Goal: Transaction & Acquisition: Purchase product/service

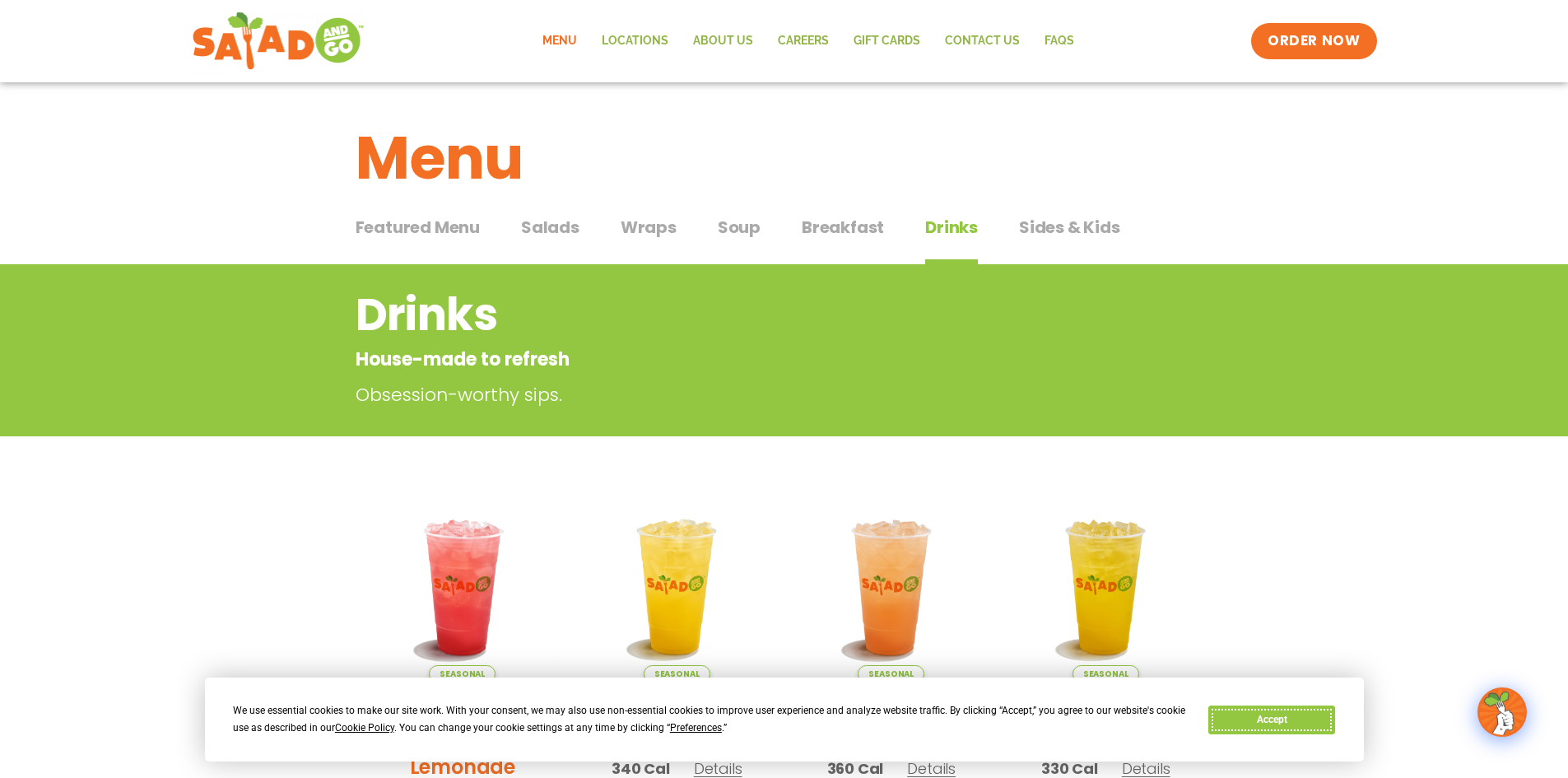
click at [1282, 715] on button "Accept" at bounding box center [1271, 720] width 127 height 29
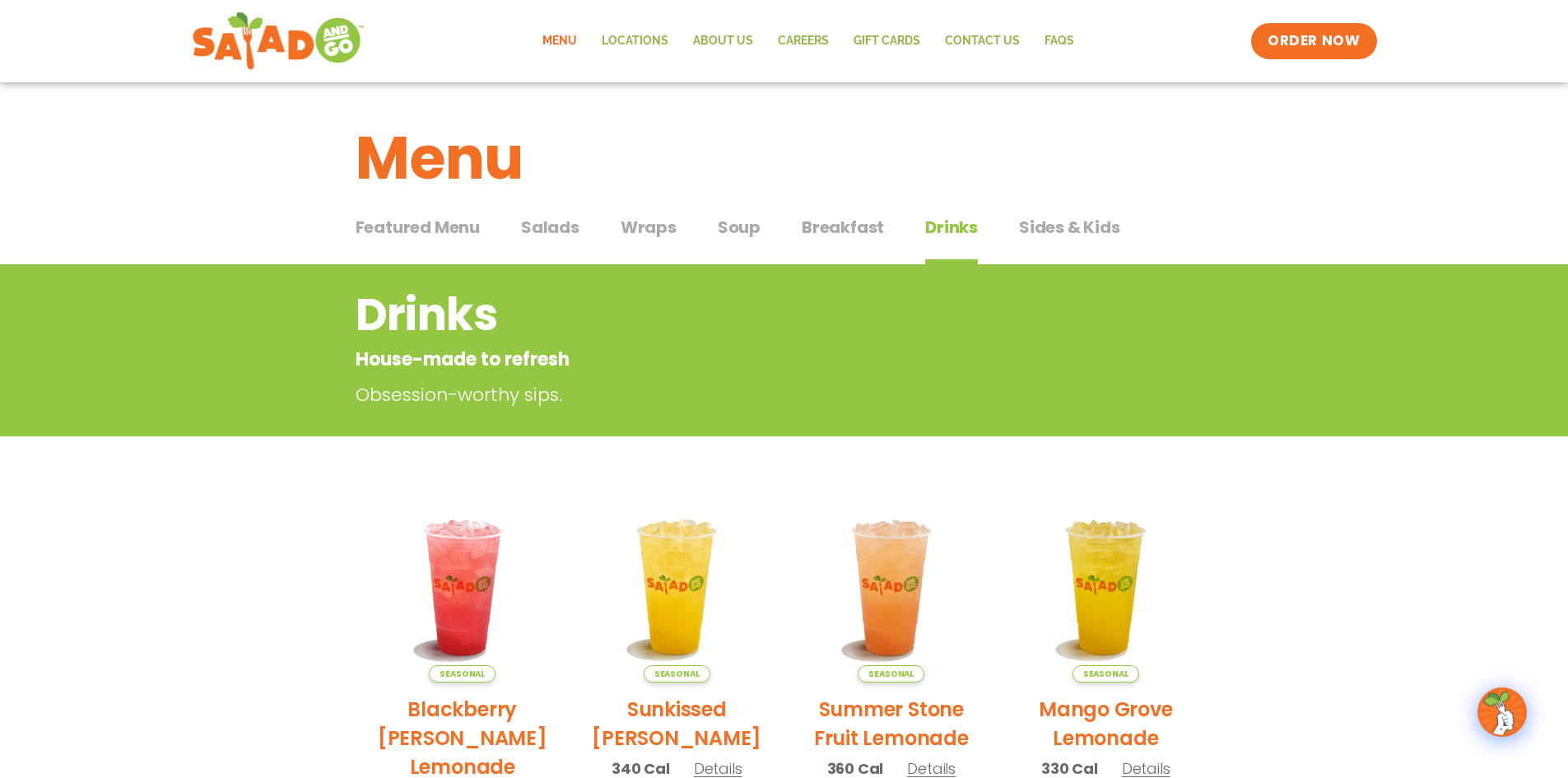
click at [541, 220] on span "Salads" at bounding box center [550, 227] width 58 height 25
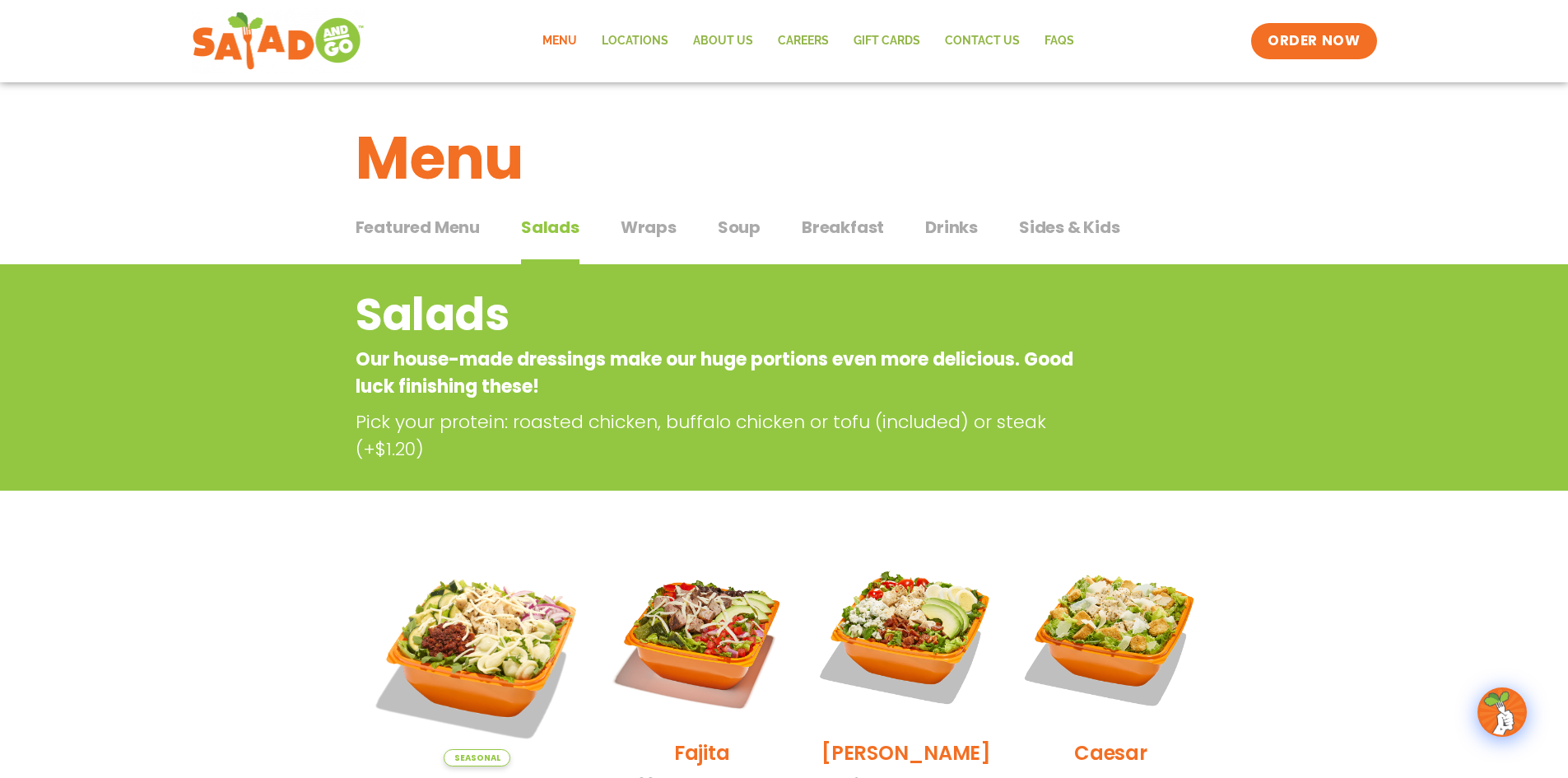
click at [646, 228] on span "Wraps" at bounding box center [649, 227] width 56 height 25
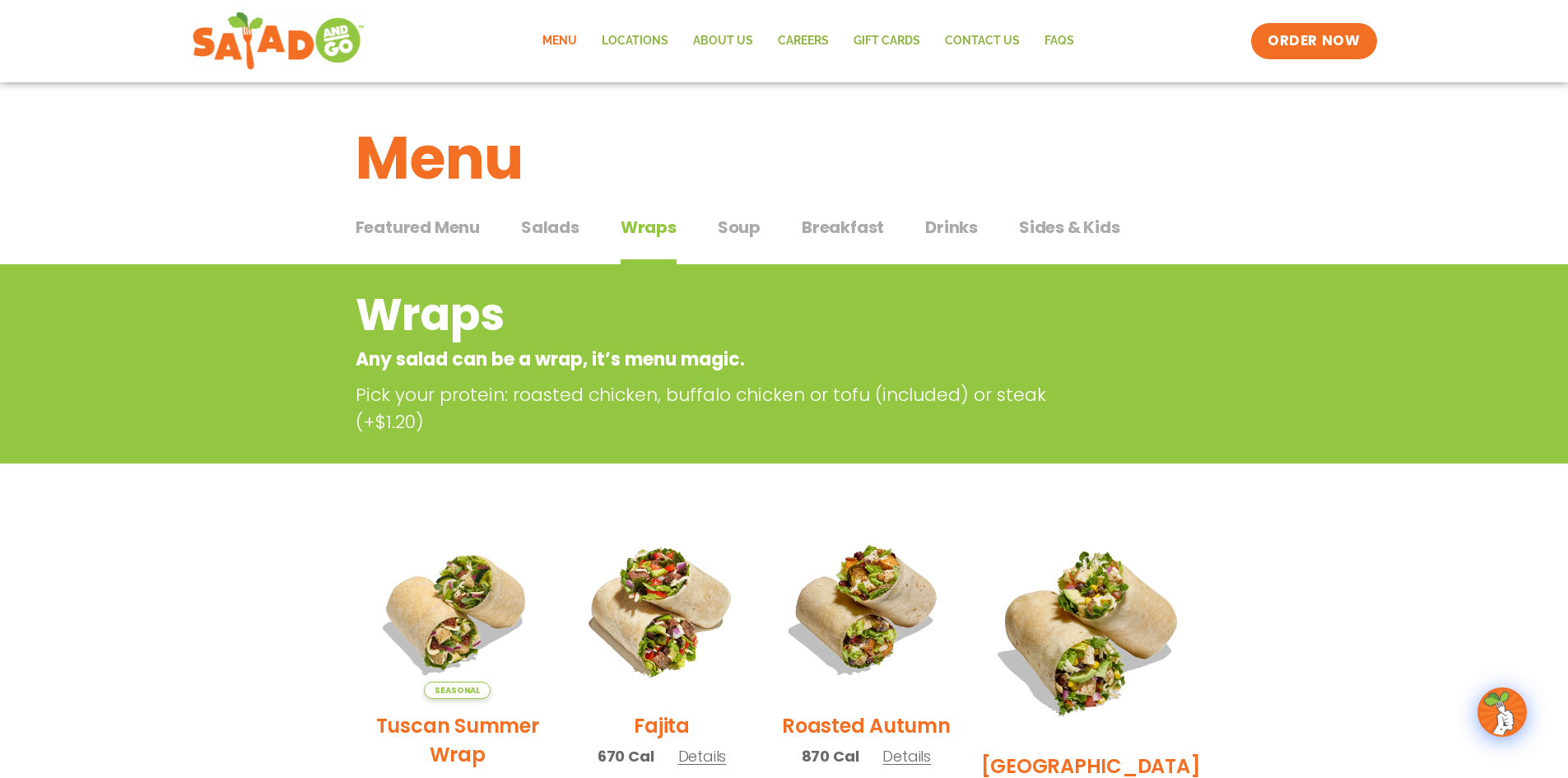
click at [759, 229] on div "Featured Menu Featured Menu Salads Salads Wraps Wraps Soup Soup Breakfast Break…" at bounding box center [784, 237] width 858 height 56
click at [750, 229] on span "Soup" at bounding box center [739, 227] width 43 height 25
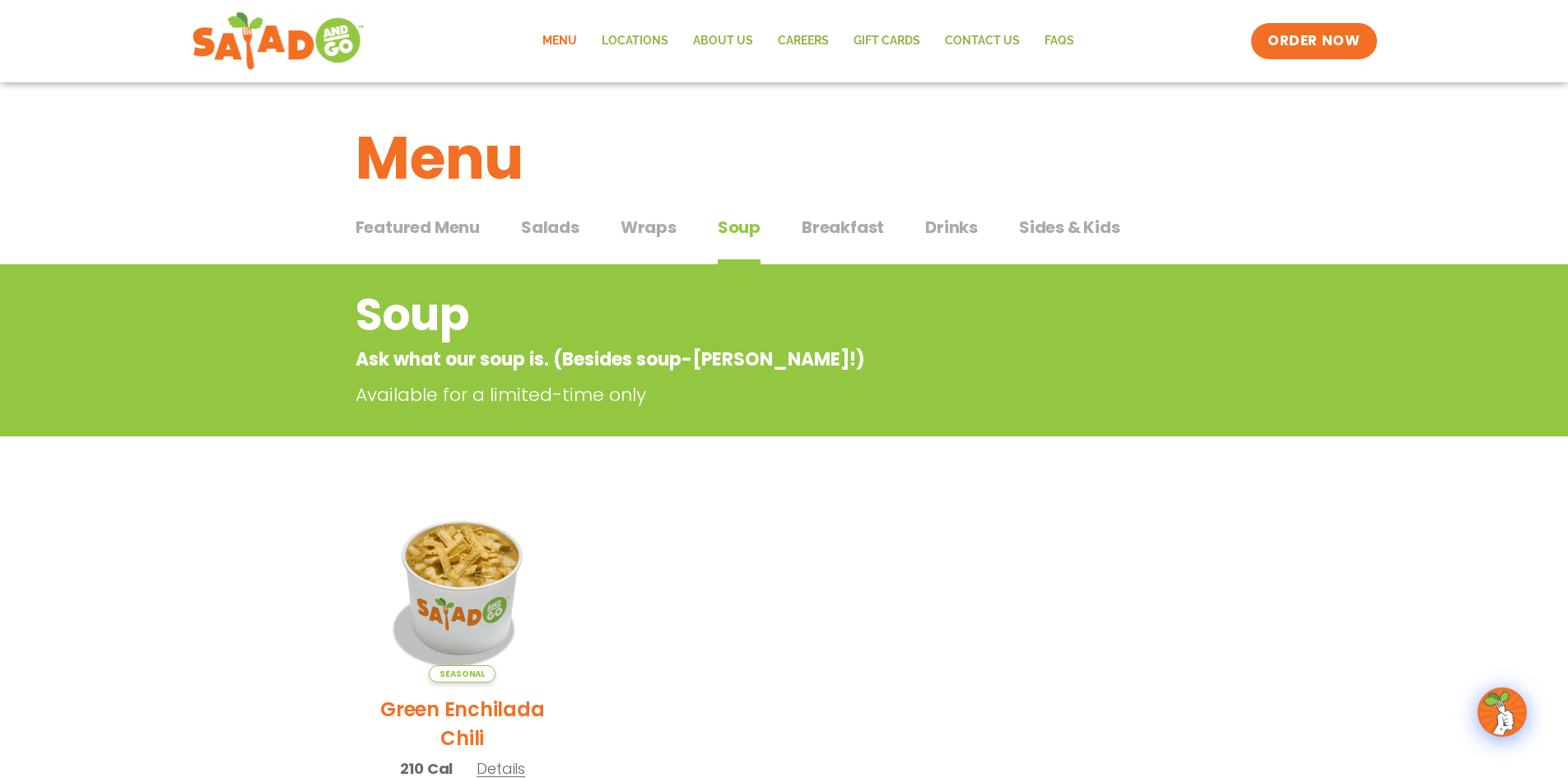
click at [851, 232] on span "Breakfast" at bounding box center [843, 227] width 82 height 25
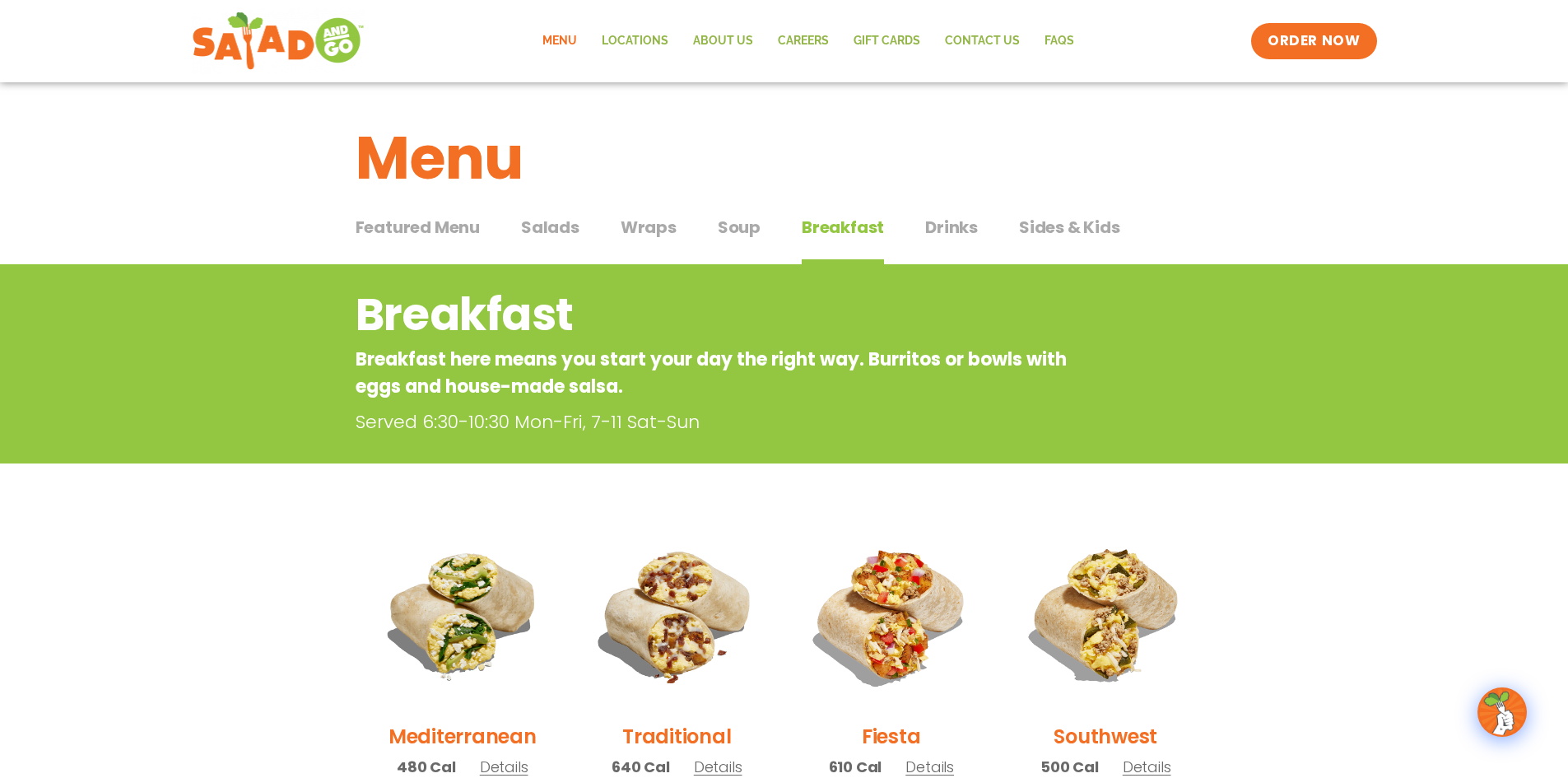
click at [445, 228] on span "Featured Menu" at bounding box center [418, 227] width 125 height 25
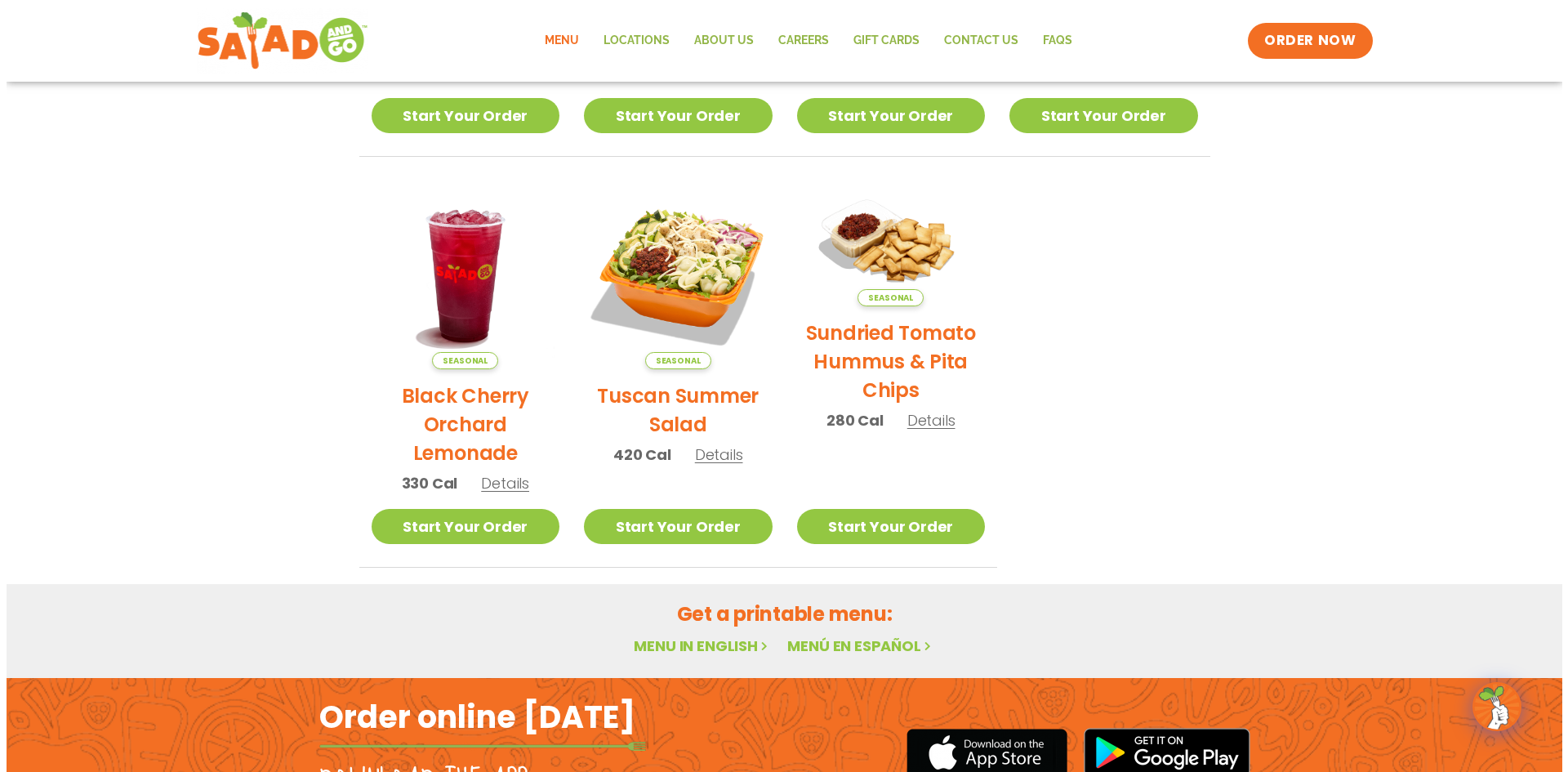
scroll to position [521, 0]
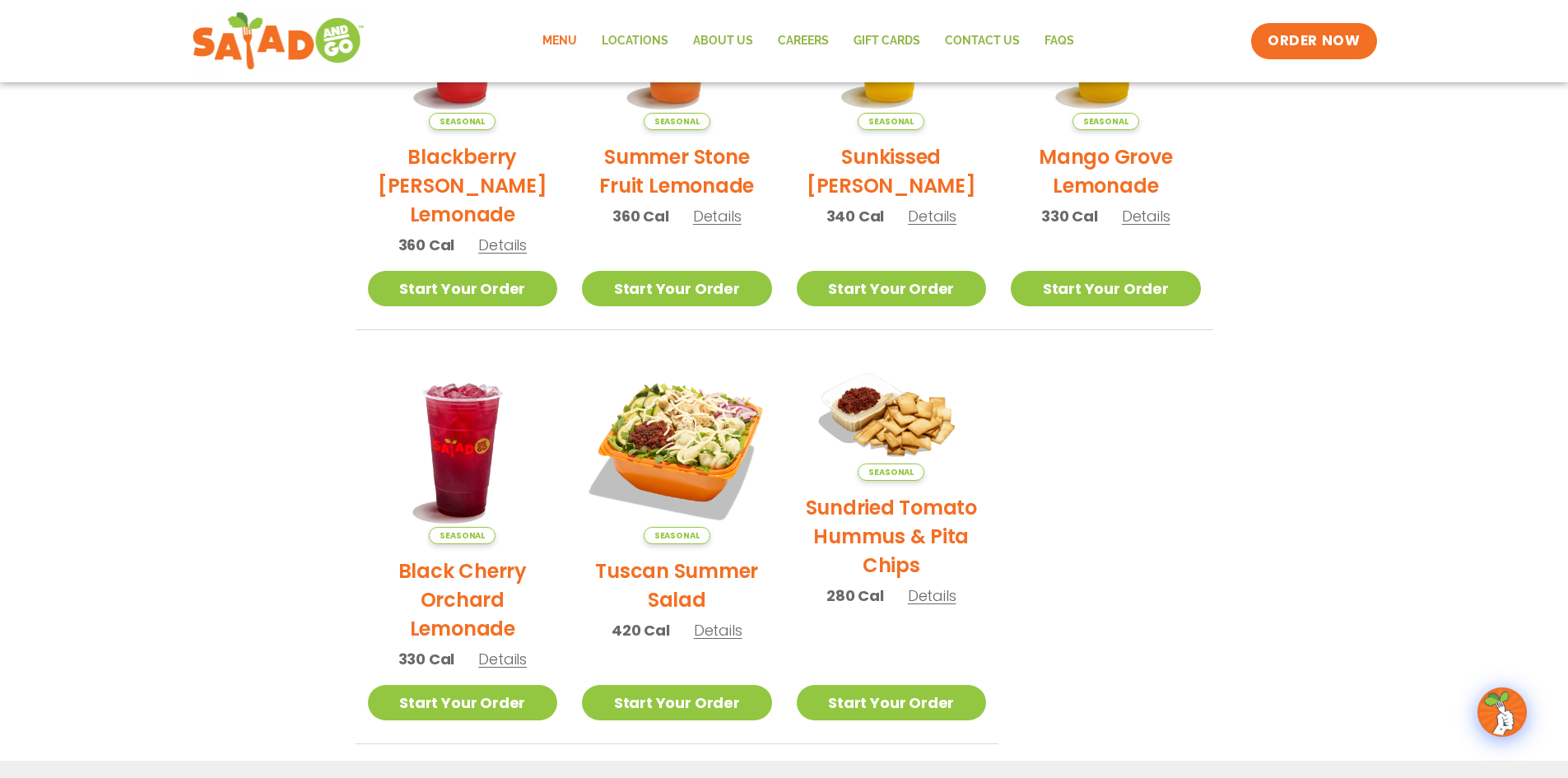
click at [713, 634] on span "Details" at bounding box center [718, 630] width 48 height 20
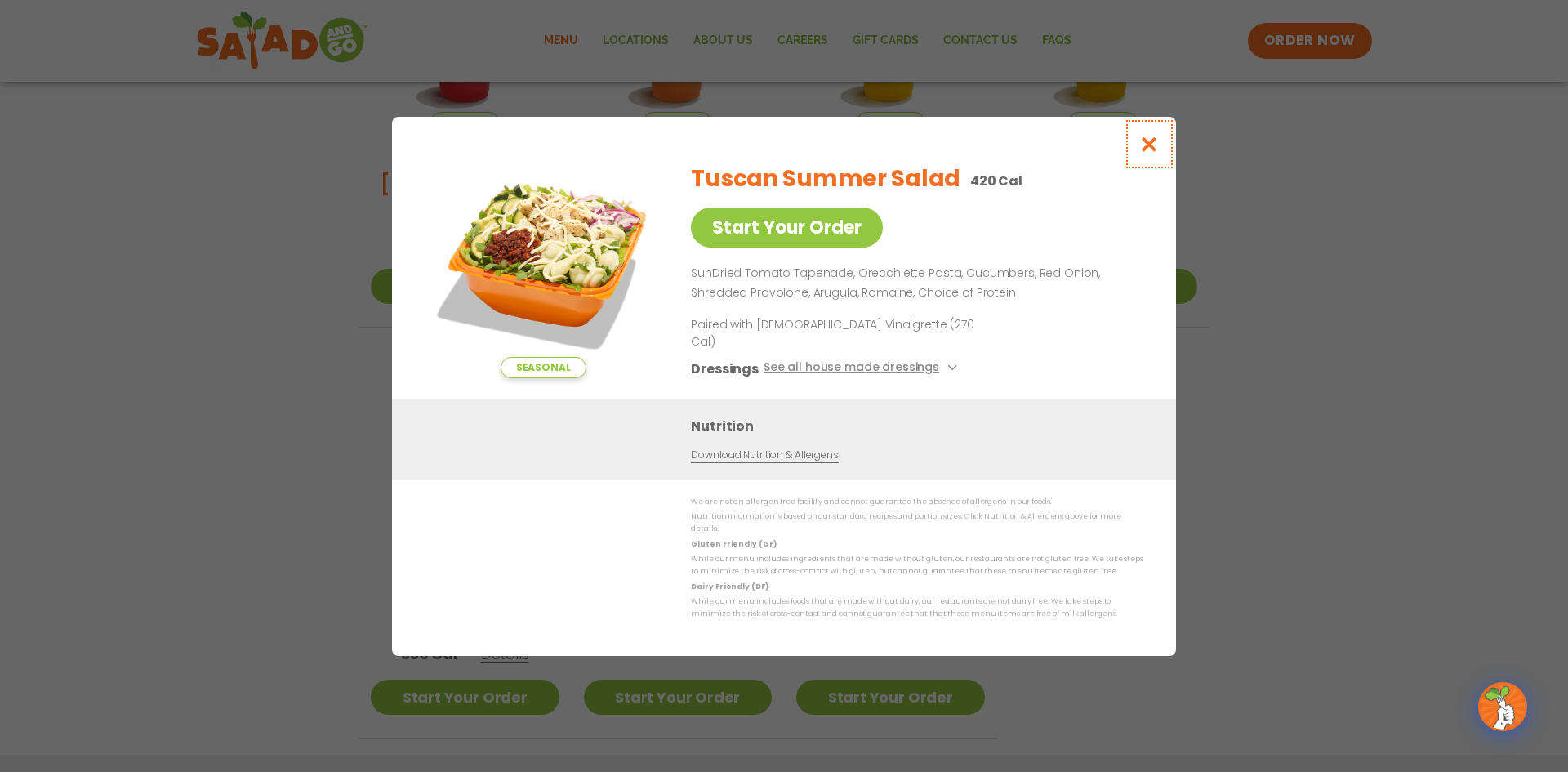
click at [1154, 153] on icon "Close modal" at bounding box center [1149, 144] width 20 height 17
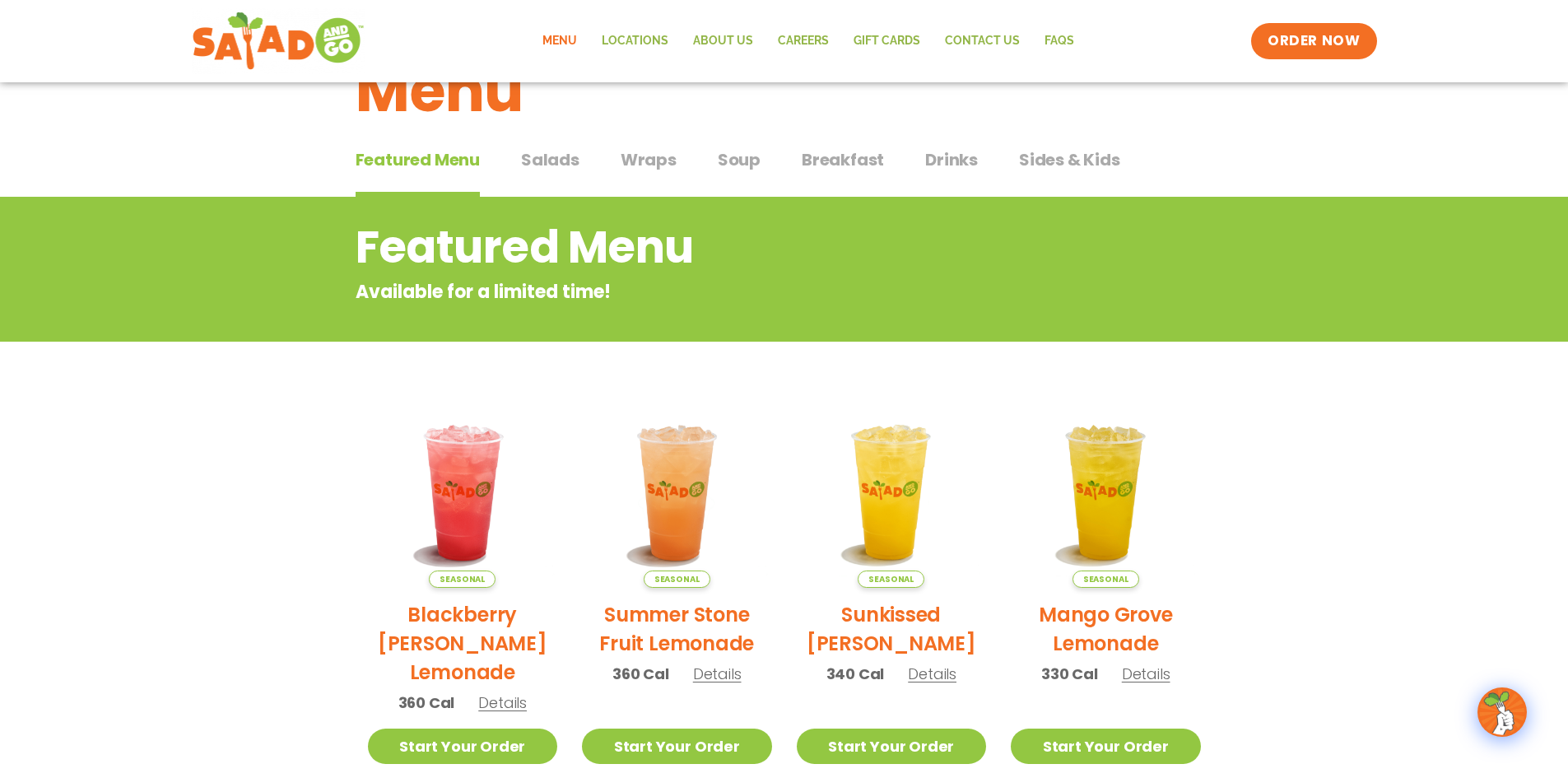
scroll to position [0, 0]
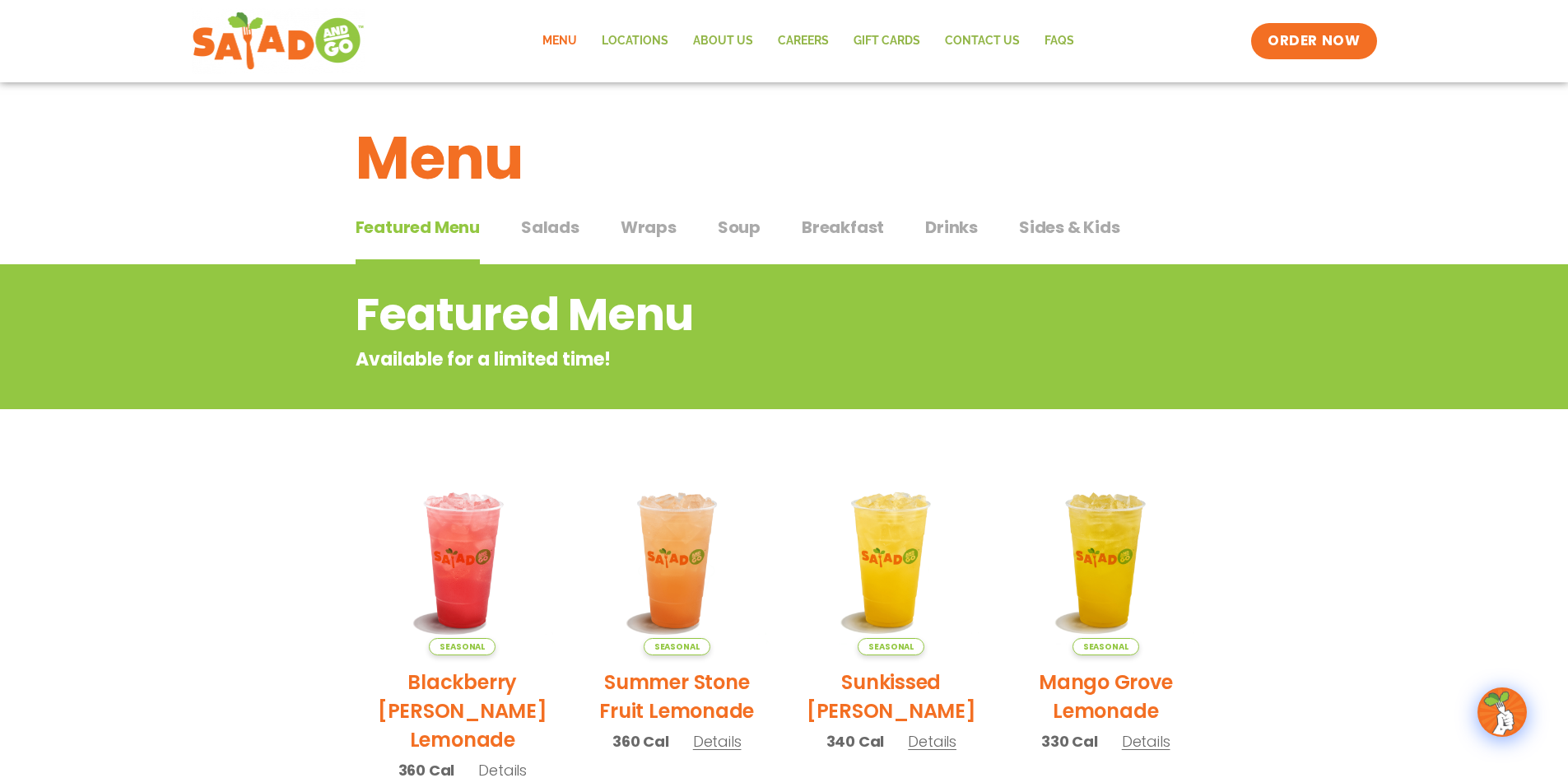
click at [554, 225] on span "Salads" at bounding box center [550, 227] width 58 height 25
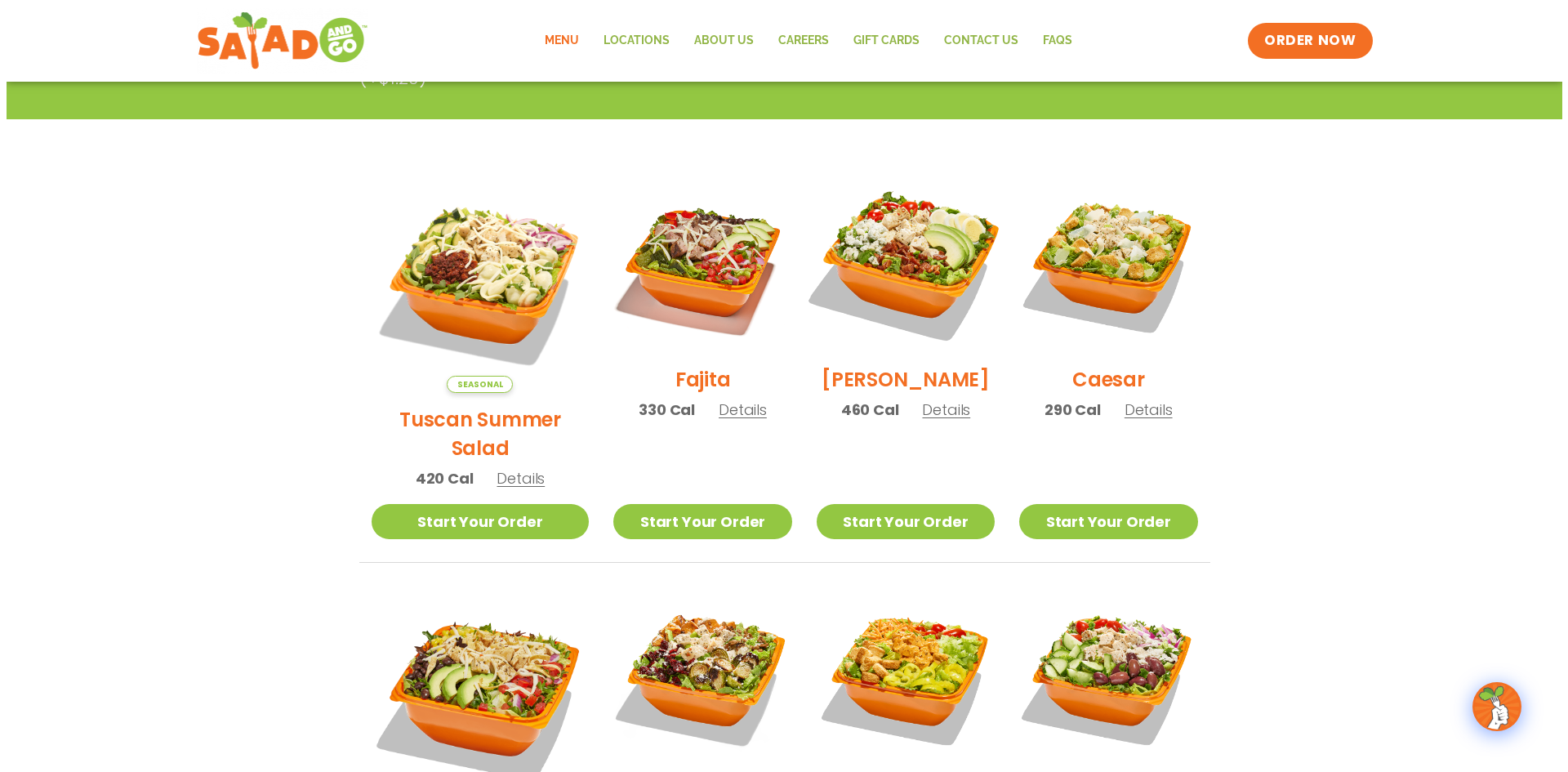
scroll to position [245, 0]
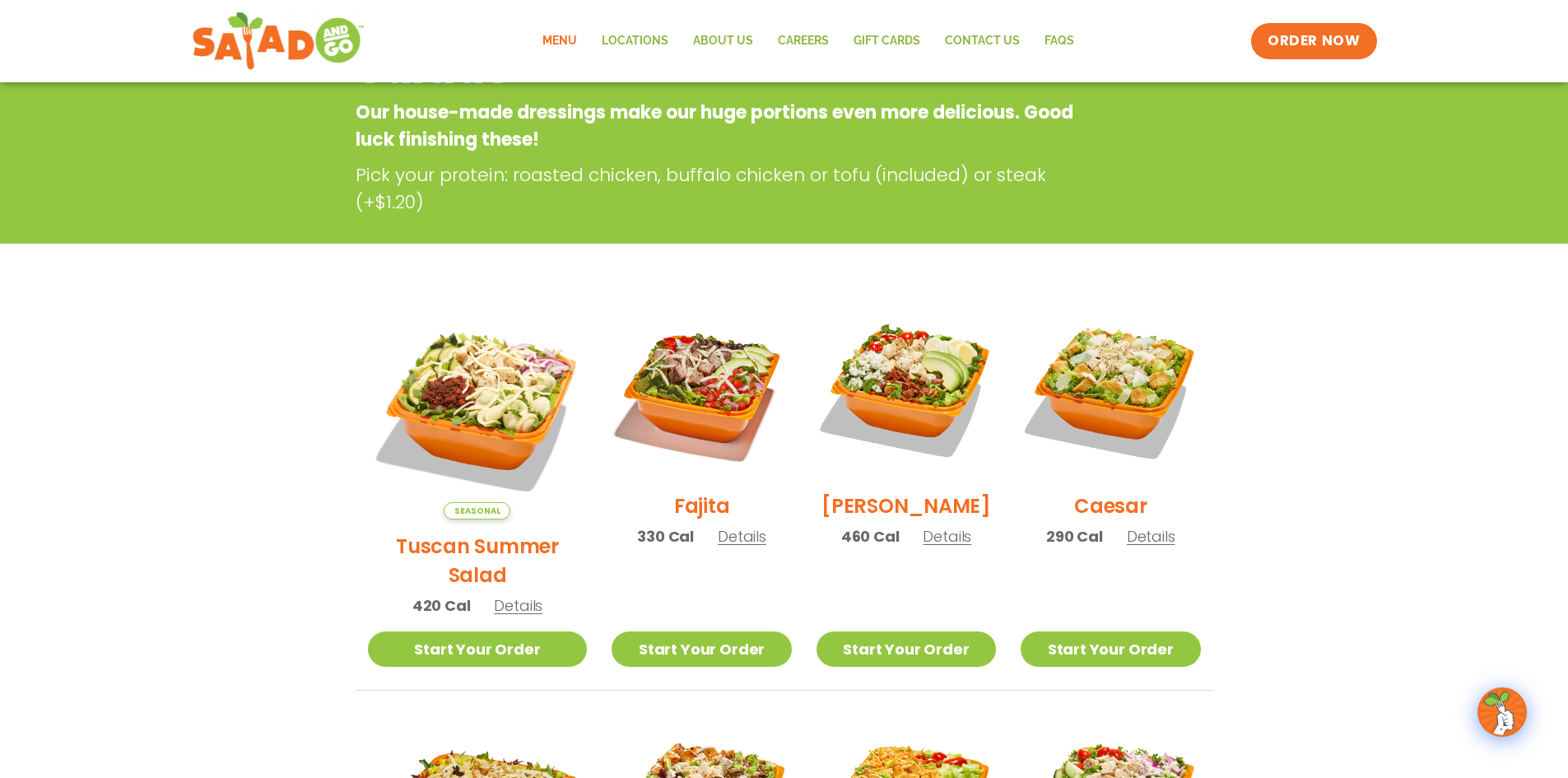
click at [718, 545] on span "Details" at bounding box center [742, 536] width 48 height 20
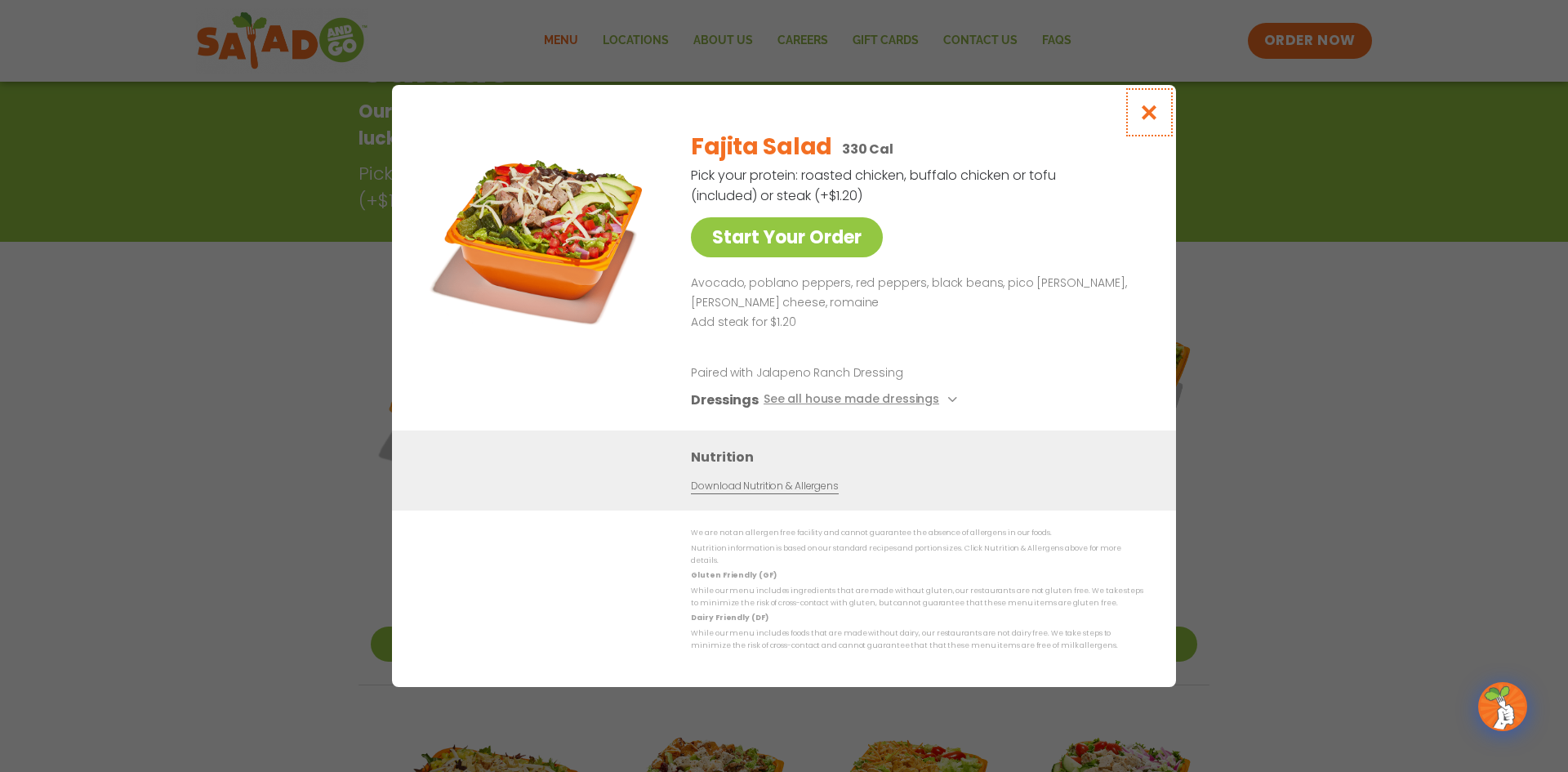
click at [1145, 131] on button "Close modal" at bounding box center [1149, 112] width 53 height 55
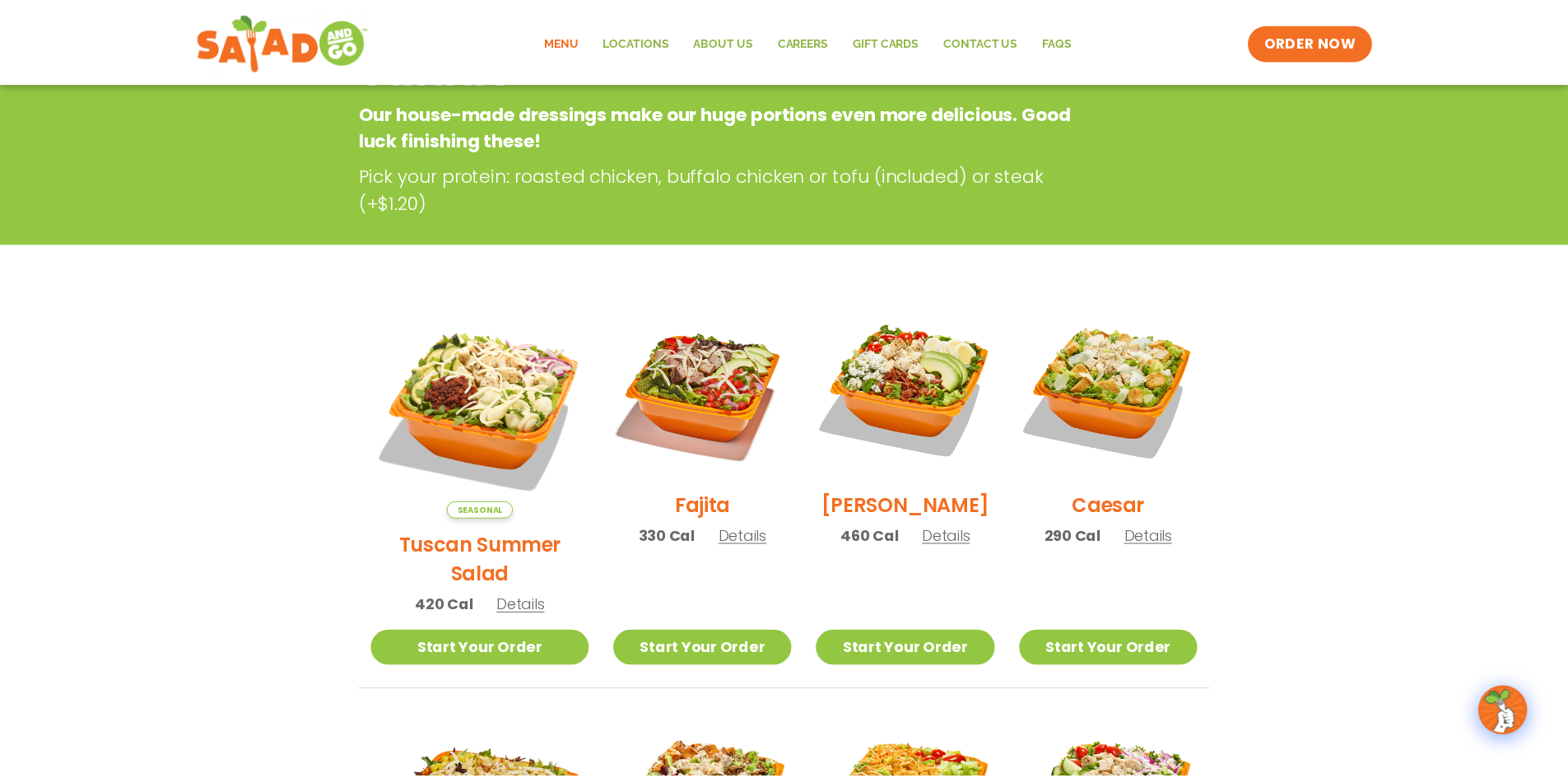
scroll to position [264, 0]
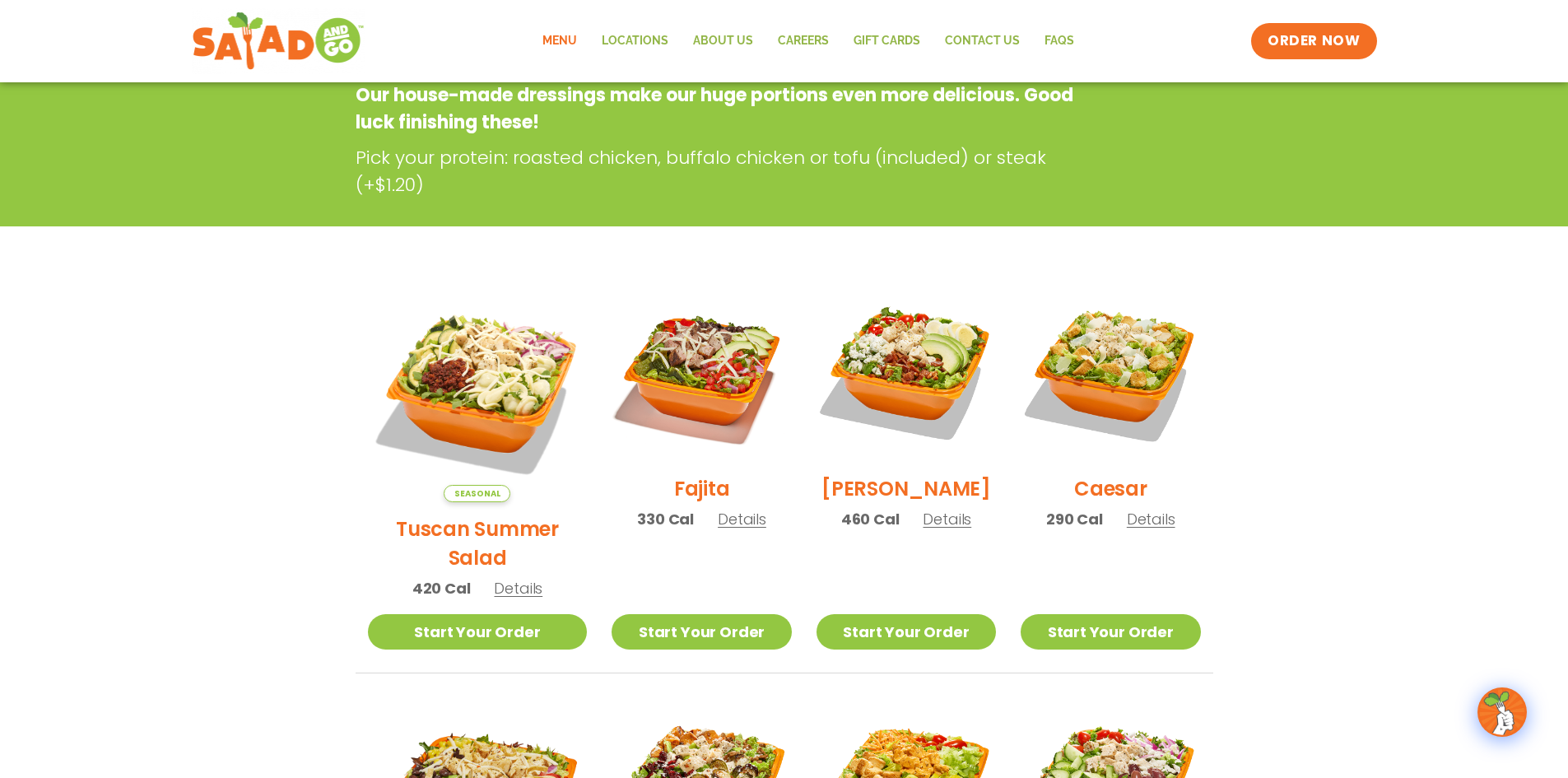
click at [923, 528] on span "Details" at bounding box center [947, 519] width 48 height 20
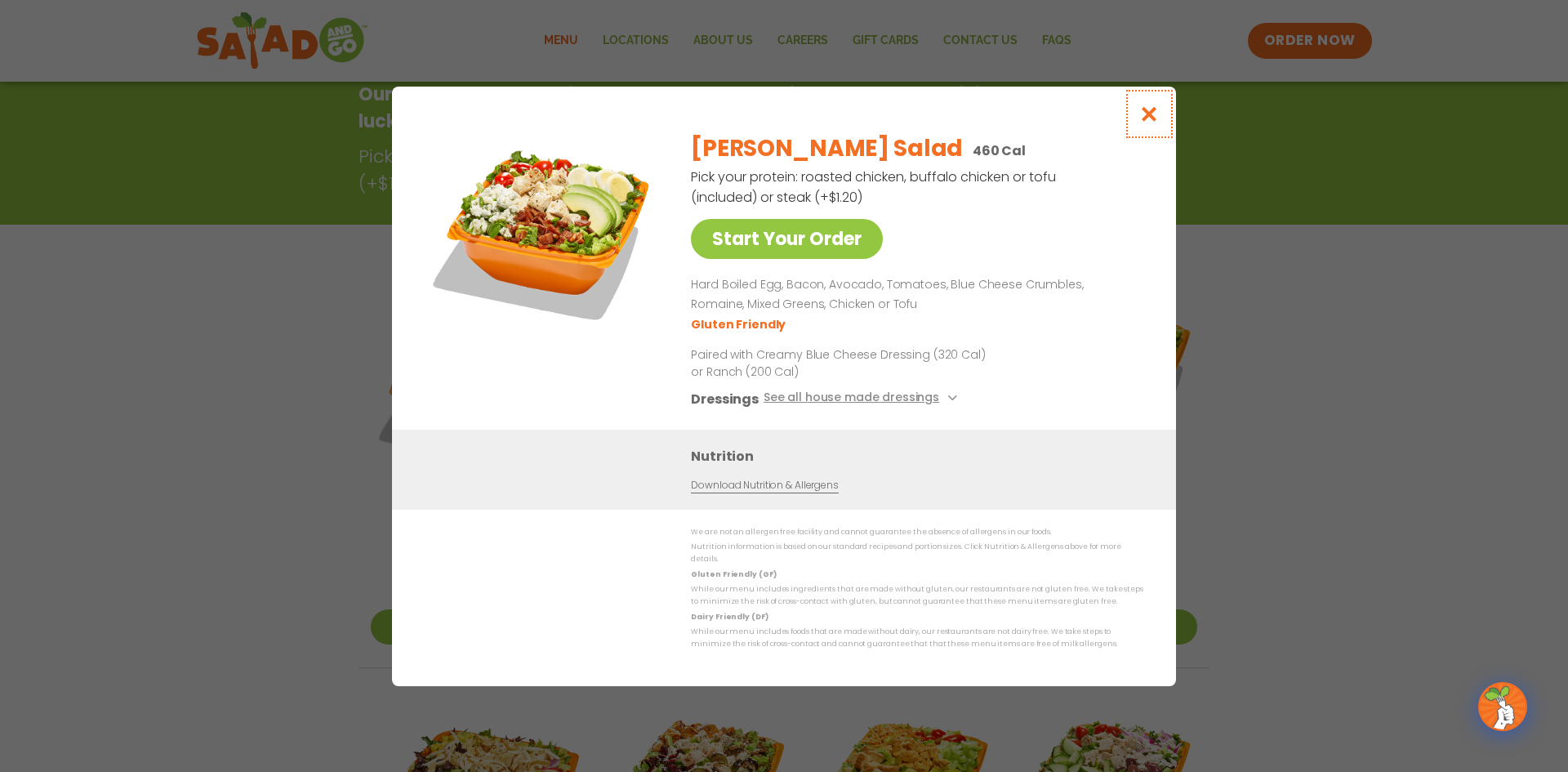
click at [1149, 123] on icon "Close modal" at bounding box center [1149, 114] width 20 height 17
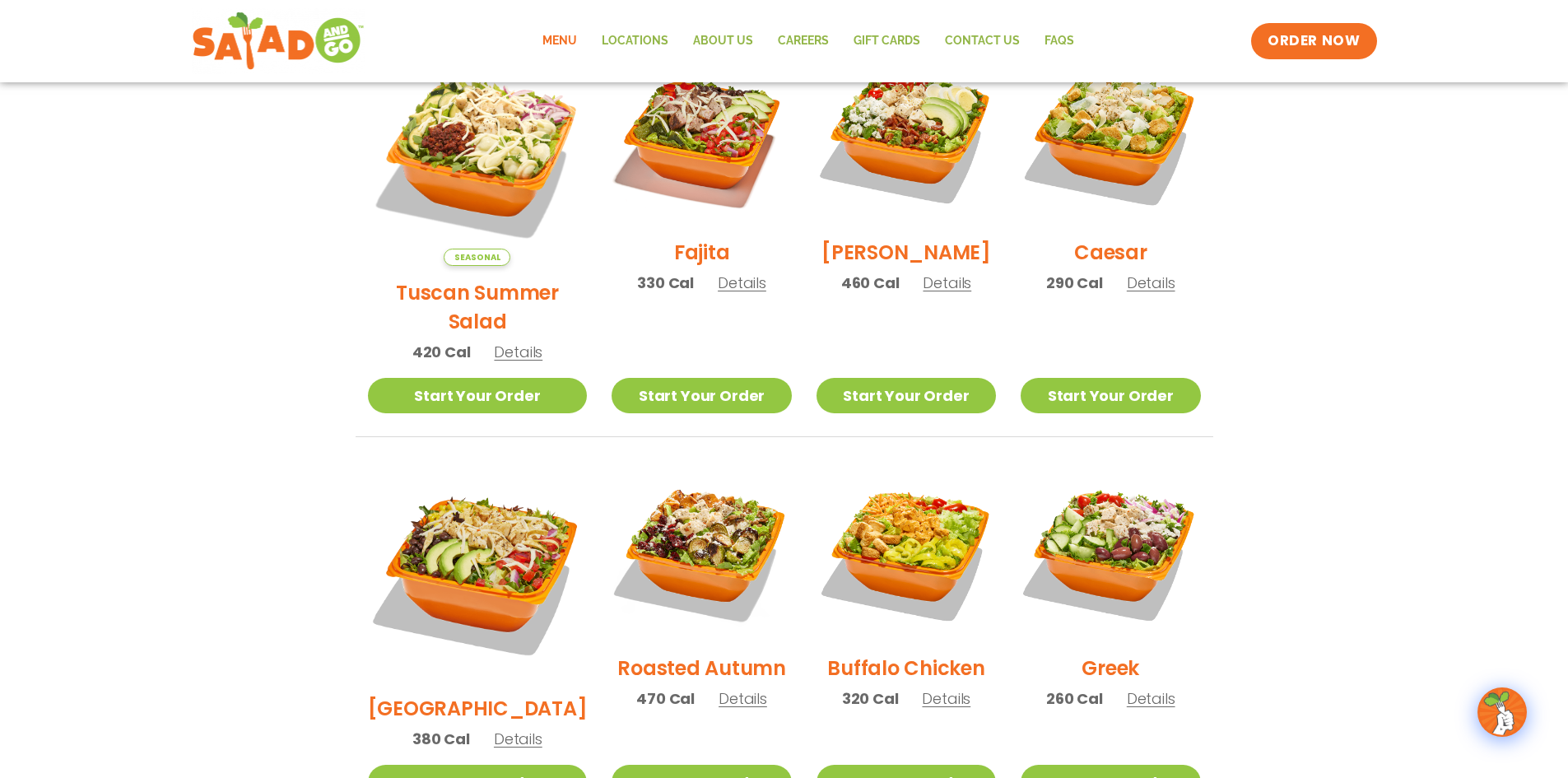
scroll to position [594, 0]
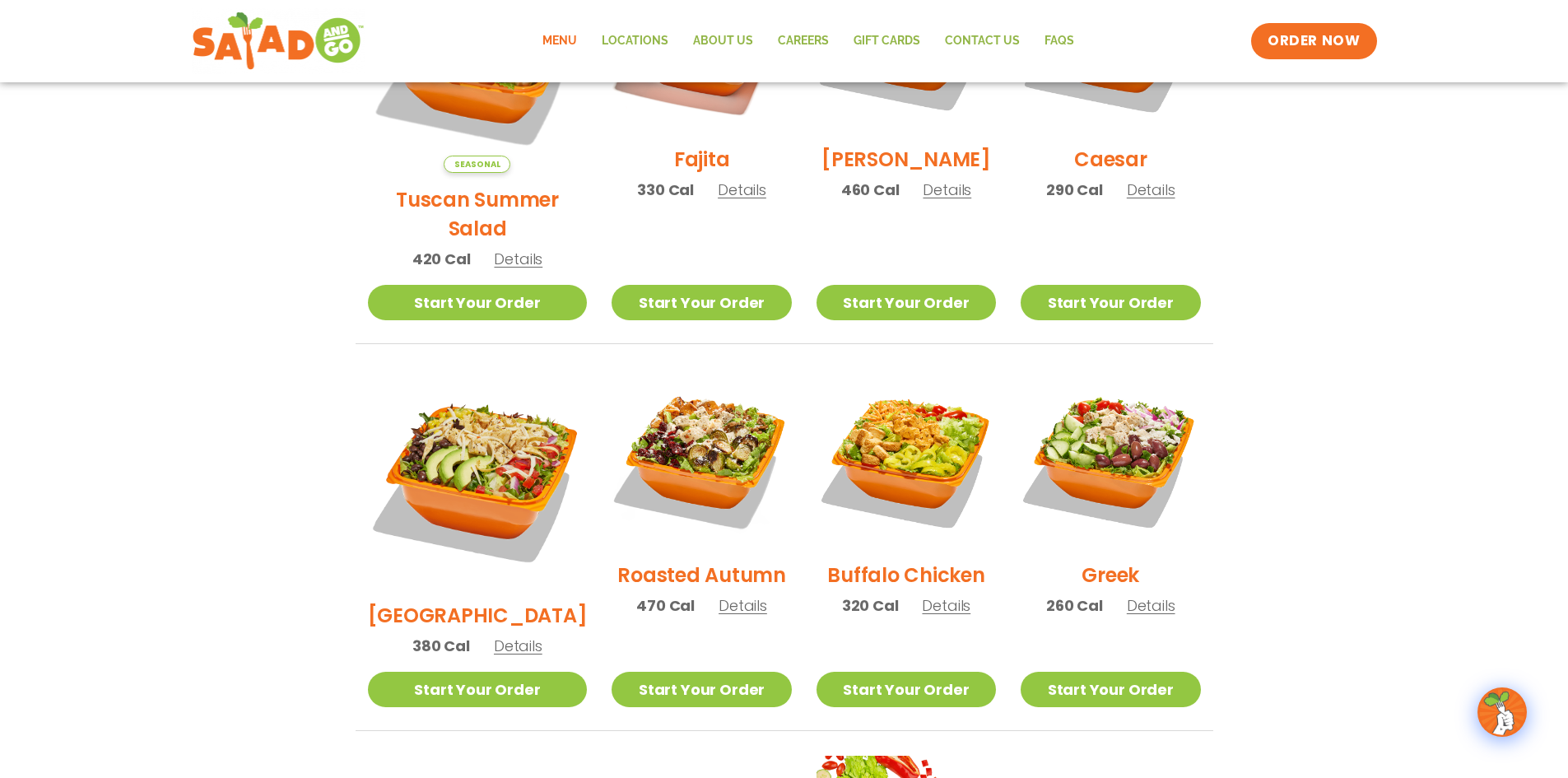
click at [1139, 595] on span "Details" at bounding box center [1151, 605] width 48 height 20
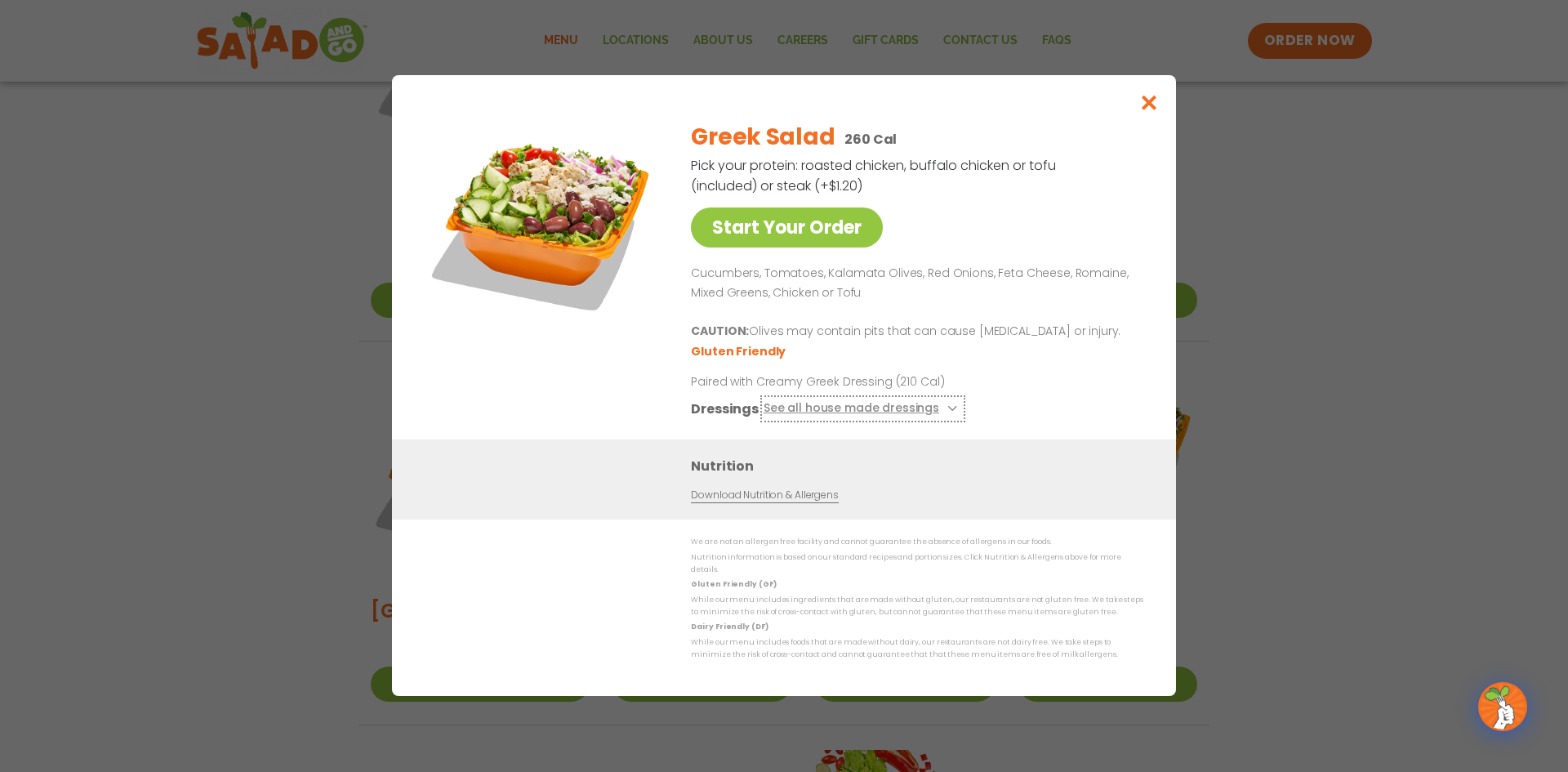
click at [819, 413] on button "See all house made dressings" at bounding box center [863, 409] width 199 height 20
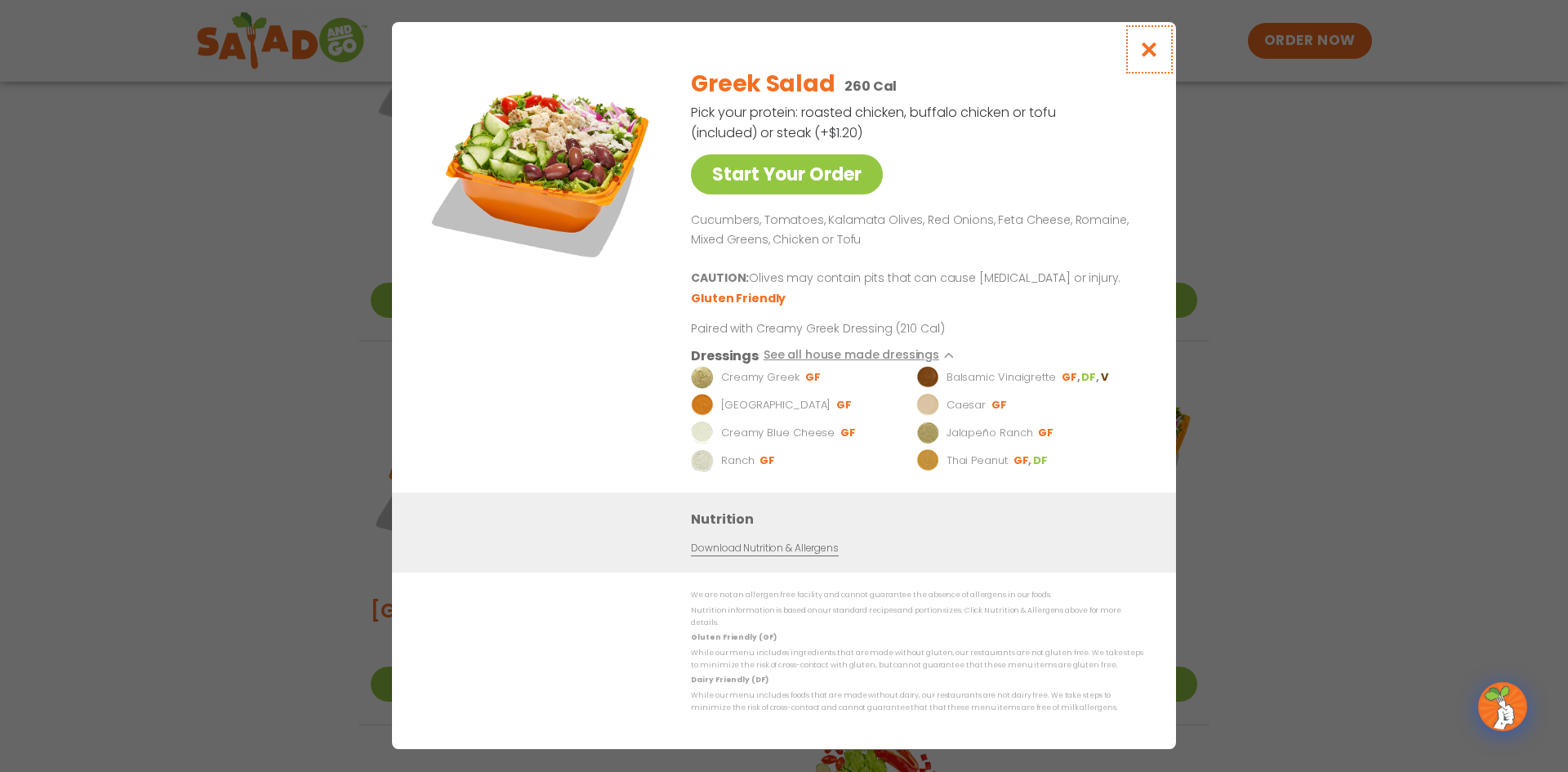
click at [1152, 58] on icon "Close modal" at bounding box center [1149, 50] width 20 height 17
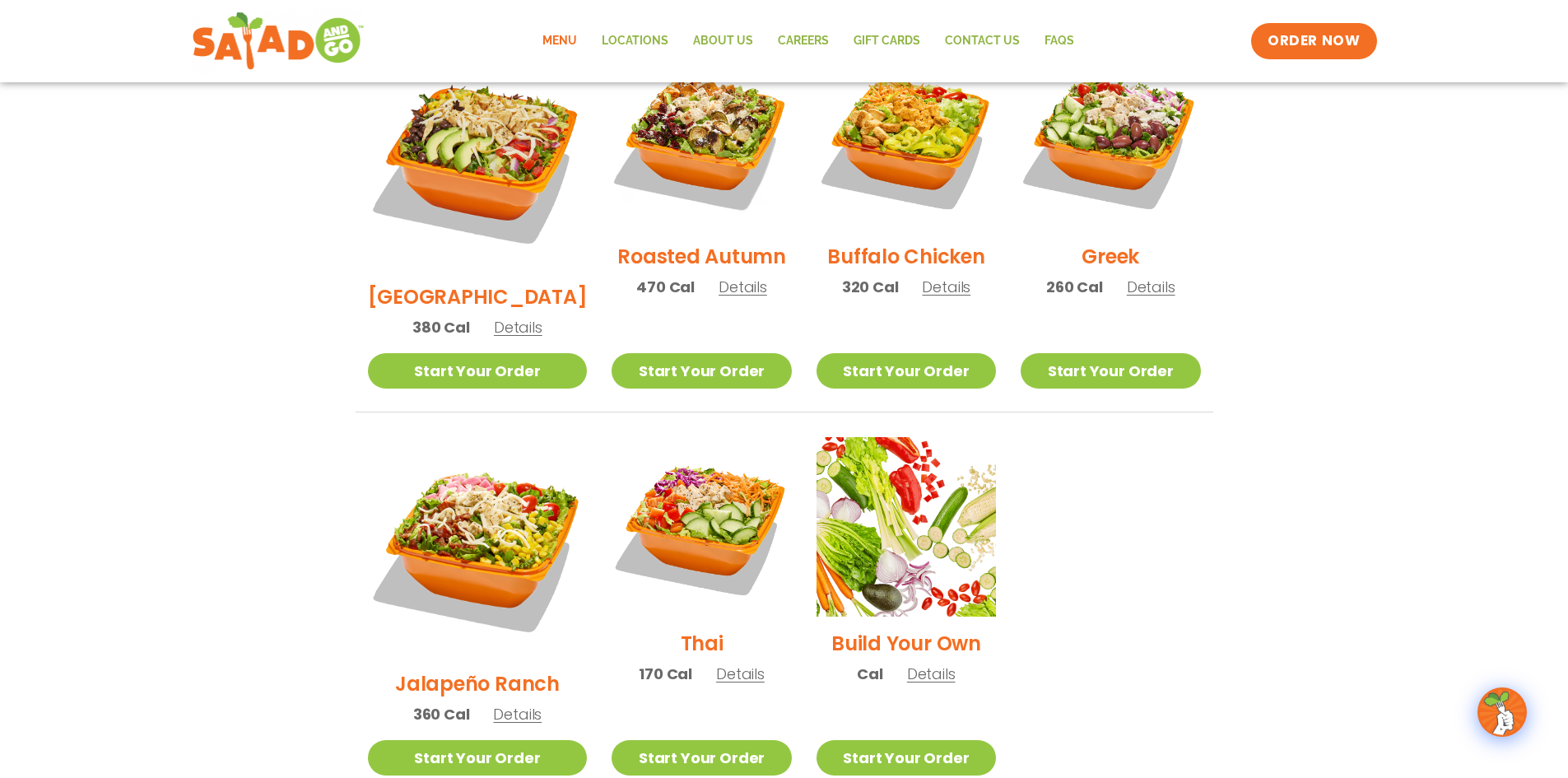
scroll to position [1005, 0]
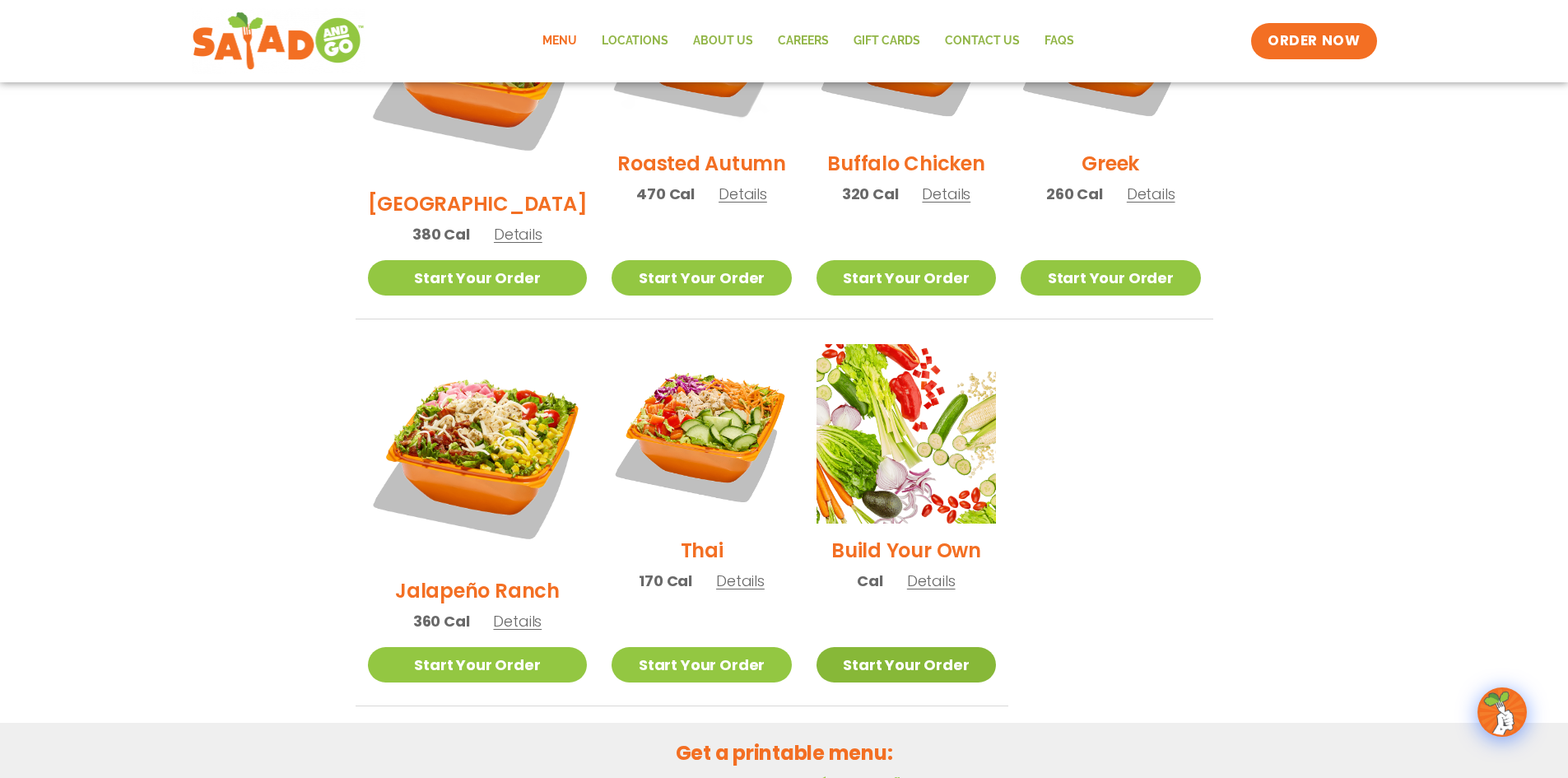
click at [907, 647] on link "Start Your Order" at bounding box center [906, 665] width 180 height 36
